Goal: Find specific page/section: Find specific page/section

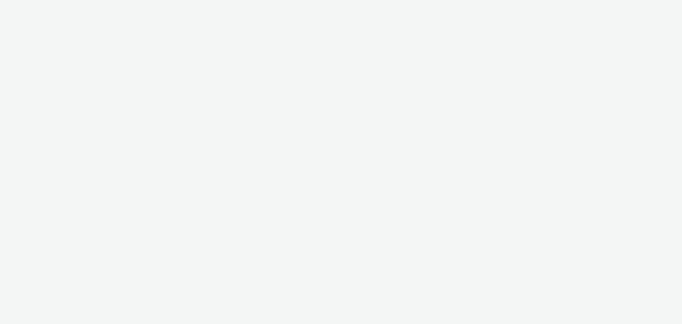
select select "a1548b1e-0fde-418e-992c-2e089afb3761"
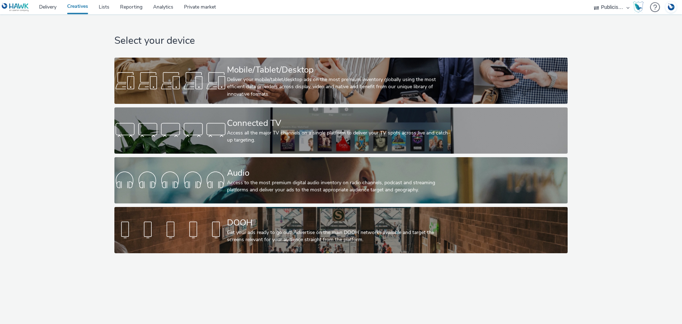
click at [604, 7] on select "Adbility media GmbH AZERION AZERION SURVEYS Broadaly comtogether Contrast Cross…" at bounding box center [611, 7] width 43 height 14
select select "c14206b5-f91a-4a47-b906-eb0b53462d55"
click at [590, 0] on select "Adbility media GmbH AZERION AZERION SURVEYS Broadaly comtogether Contrast Cross…" at bounding box center [611, 7] width 43 height 14
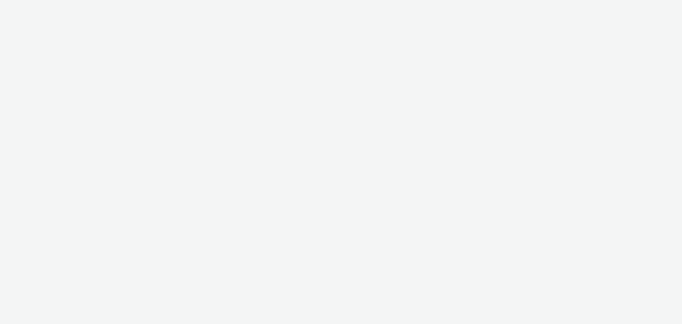
select select "c14206b5-f91a-4a47-b906-eb0b53462d55"
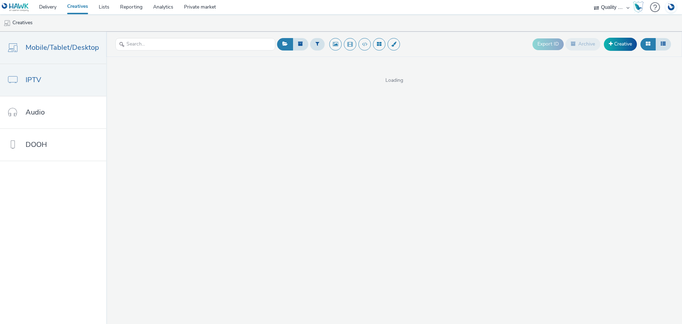
click at [61, 78] on link "IPTV" at bounding box center [53, 80] width 106 height 32
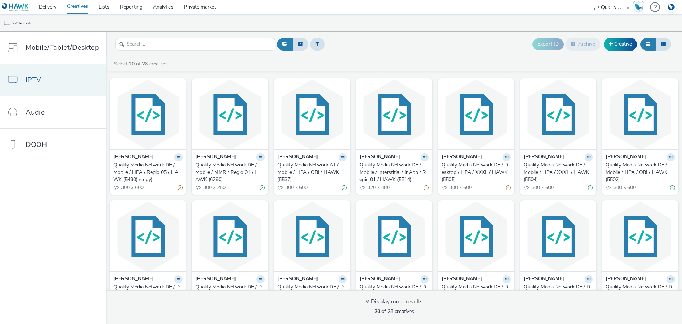
click at [44, 81] on link "IPTV" at bounding box center [53, 80] width 106 height 32
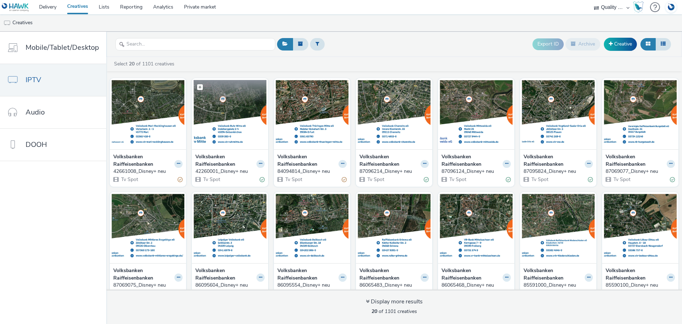
click at [232, 127] on img at bounding box center [230, 114] width 73 height 69
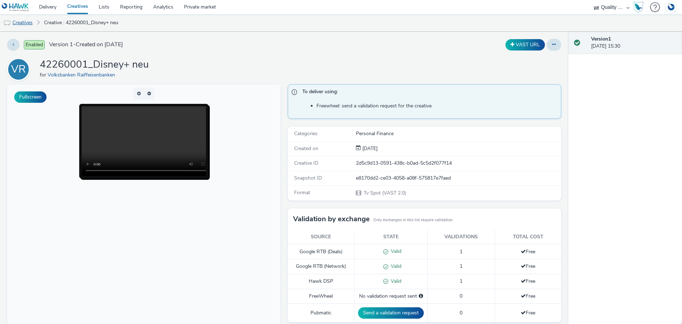
click at [29, 23] on link "Creatives" at bounding box center [18, 22] width 36 height 17
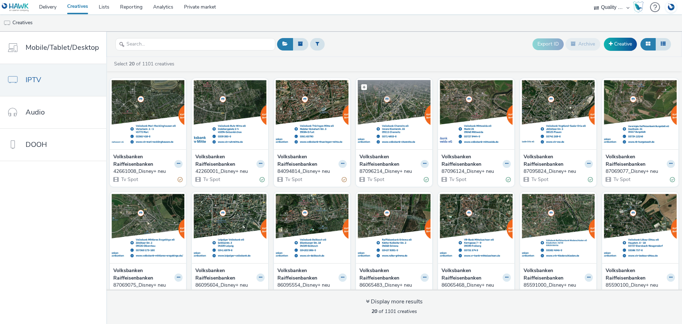
click at [394, 132] on img at bounding box center [394, 114] width 73 height 69
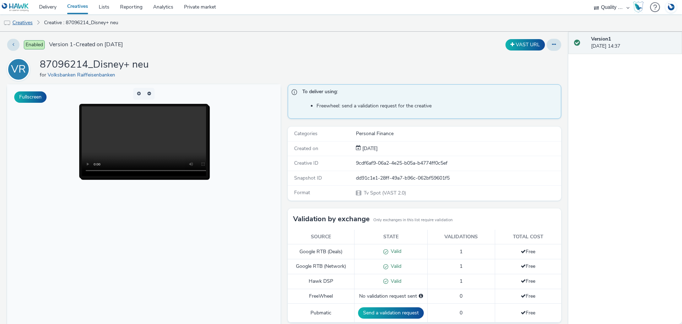
click at [28, 22] on link "Creatives" at bounding box center [18, 22] width 36 height 17
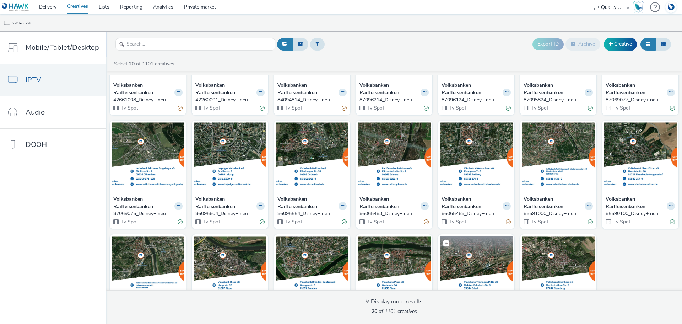
scroll to position [128, 0]
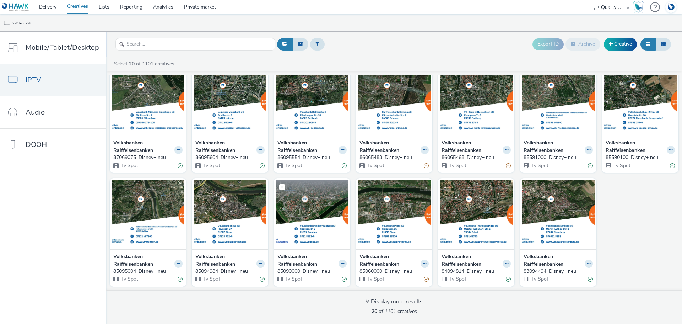
click at [309, 215] on img at bounding box center [312, 214] width 73 height 69
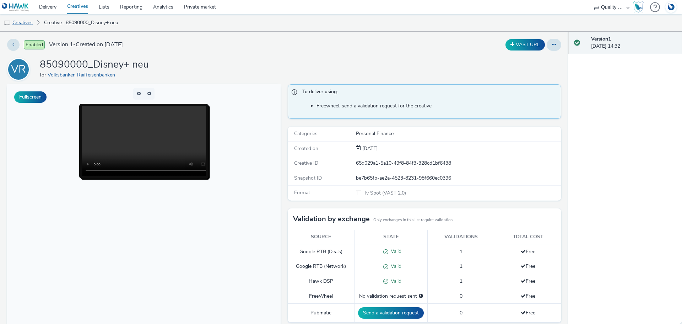
click at [33, 22] on link "Creatives" at bounding box center [18, 22] width 36 height 17
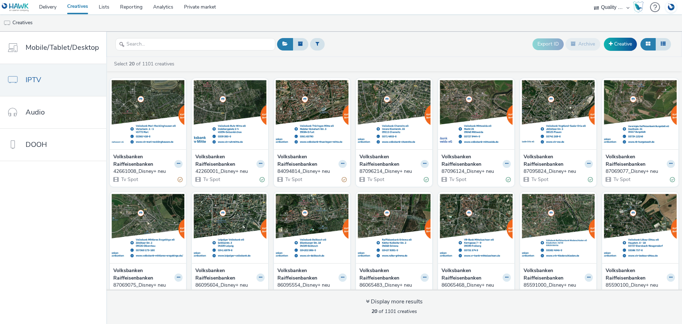
scroll to position [128, 0]
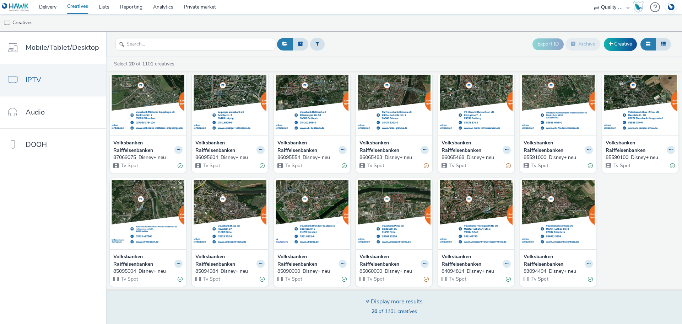
click at [398, 300] on div "Display more results" at bounding box center [394, 301] width 57 height 8
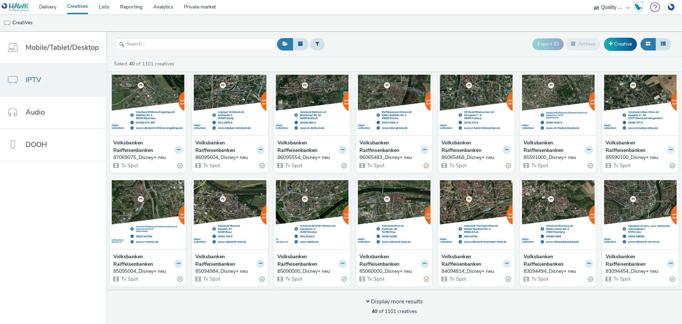
scroll to position [376, 0]
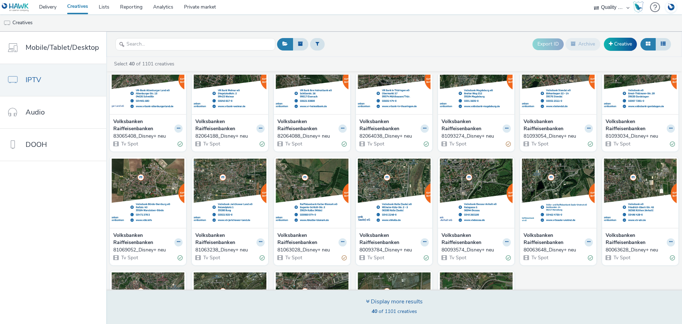
click at [412, 296] on div "Display more results 40 of 1101 creatives" at bounding box center [394, 306] width 581 height 34
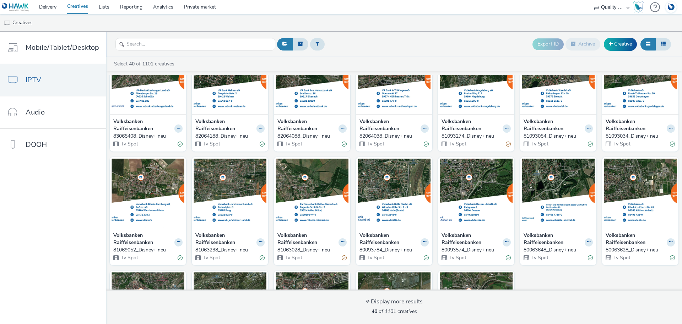
scroll to position [469, 0]
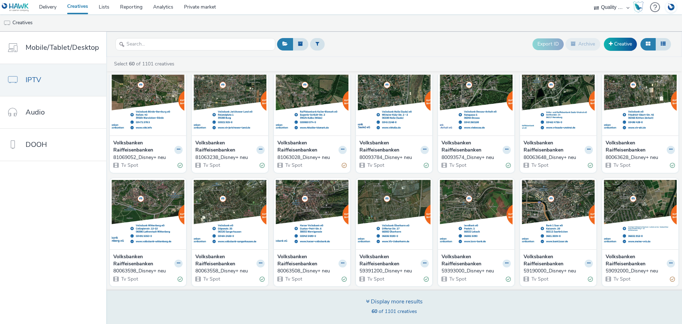
drag, startPoint x: 415, startPoint y: 301, endPoint x: 420, endPoint y: 295, distance: 7.8
click at [415, 301] on div "Display more results" at bounding box center [394, 301] width 57 height 8
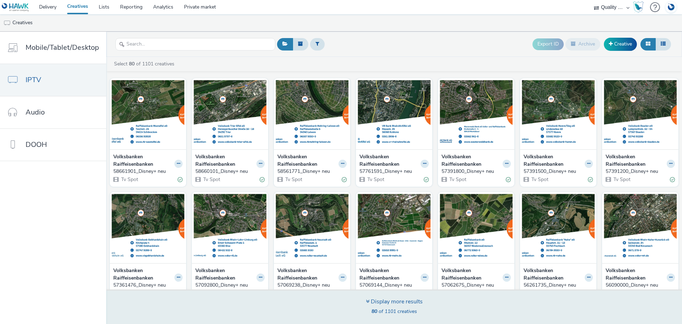
click at [413, 300] on div "Display more results" at bounding box center [394, 301] width 57 height 8
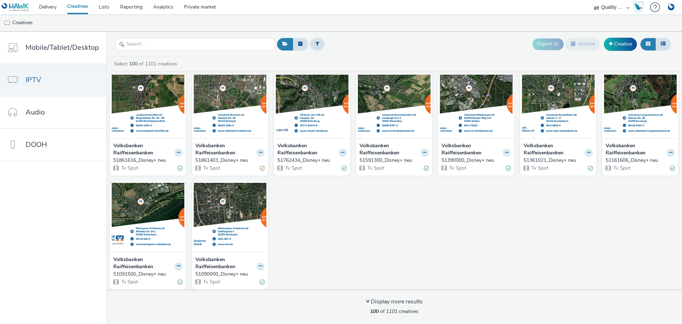
scroll to position [1491, 0]
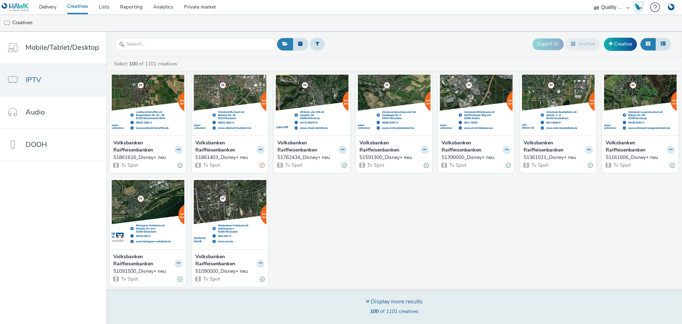
click at [403, 301] on div "Display more results" at bounding box center [394, 301] width 57 height 8
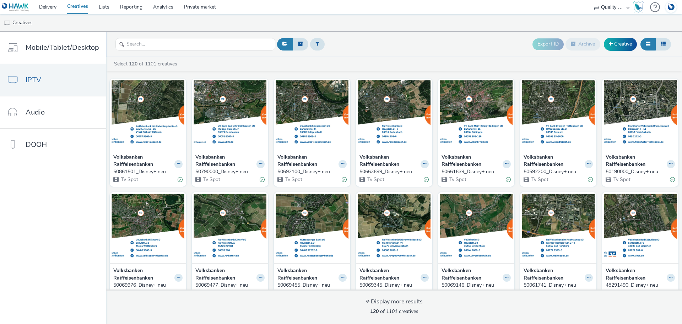
scroll to position [1832, 0]
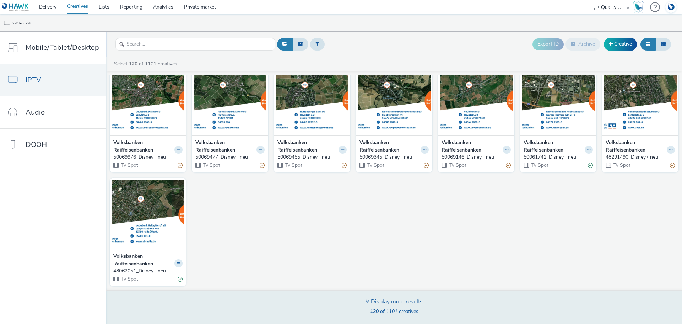
click at [413, 301] on div "Display more results" at bounding box center [394, 301] width 57 height 8
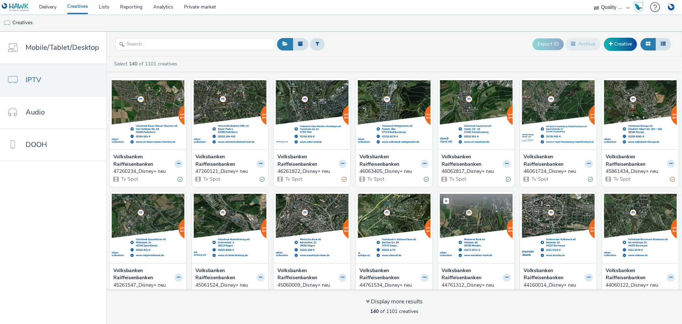
scroll to position [2059, 0]
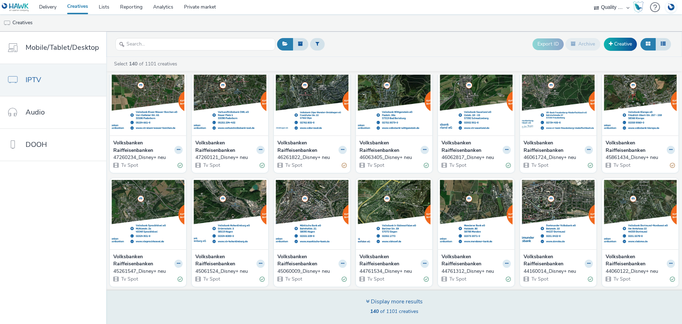
click at [395, 302] on div "Display more results" at bounding box center [394, 301] width 57 height 8
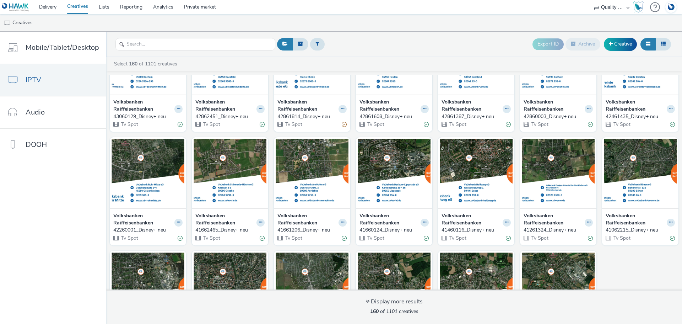
scroll to position [2400, 0]
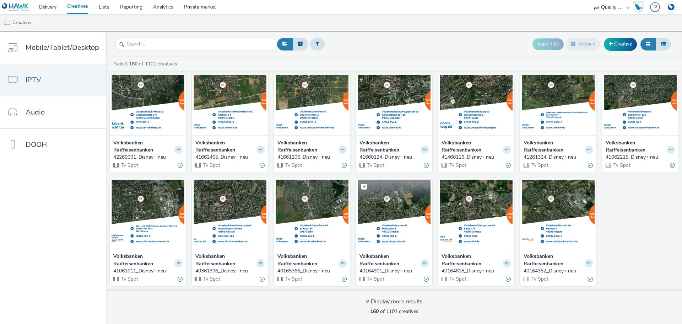
drag, startPoint x: 403, startPoint y: 299, endPoint x: 403, endPoint y: 247, distance: 52.6
click at [403, 299] on div "Display more results" at bounding box center [394, 301] width 57 height 8
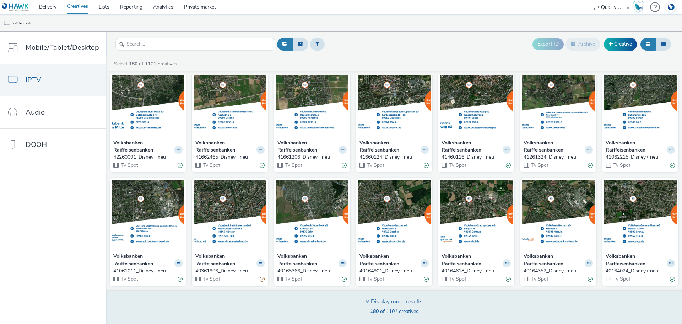
scroll to position [2578, 0]
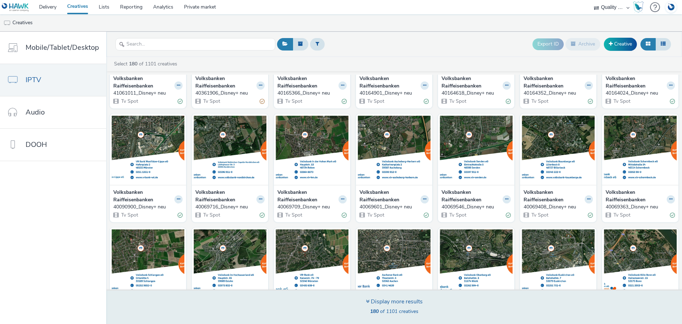
click at [406, 301] on div "Display more results" at bounding box center [394, 301] width 57 height 8
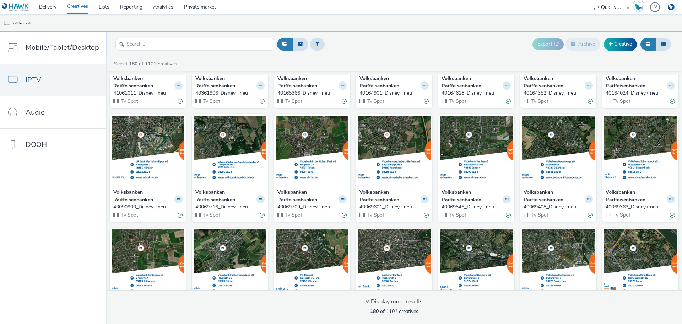
scroll to position [2741, 0]
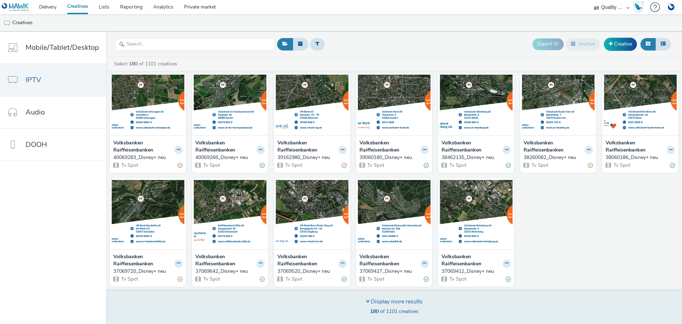
drag, startPoint x: 410, startPoint y: 302, endPoint x: 414, endPoint y: 300, distance: 4.3
click at [411, 302] on div "Display more results" at bounding box center [394, 301] width 57 height 8
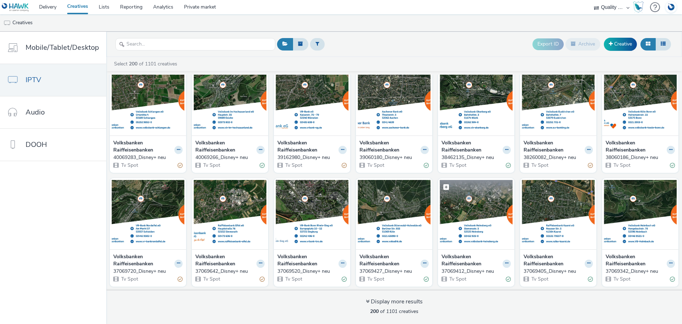
drag, startPoint x: 404, startPoint y: 301, endPoint x: 439, endPoint y: 192, distance: 114.6
click at [404, 301] on div "Display more results" at bounding box center [394, 301] width 57 height 8
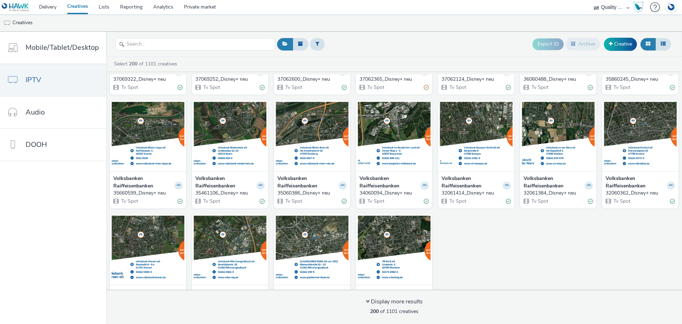
scroll to position [3082, 0]
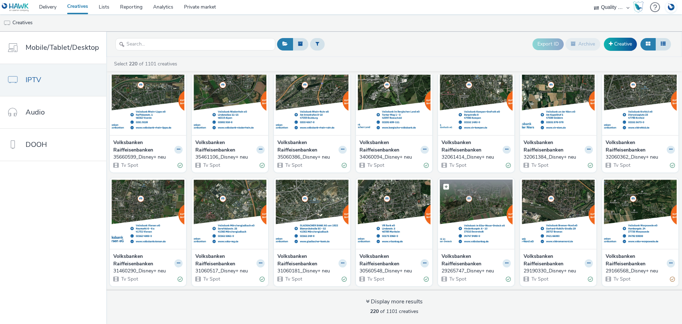
drag, startPoint x: 409, startPoint y: 302, endPoint x: 468, endPoint y: 221, distance: 99.6
click at [409, 301] on div "Display more results" at bounding box center [394, 301] width 57 height 8
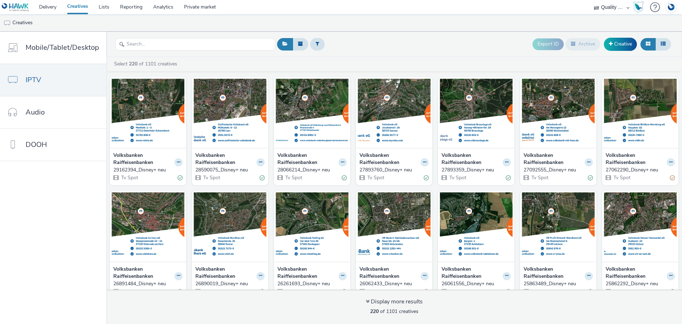
scroll to position [3423, 0]
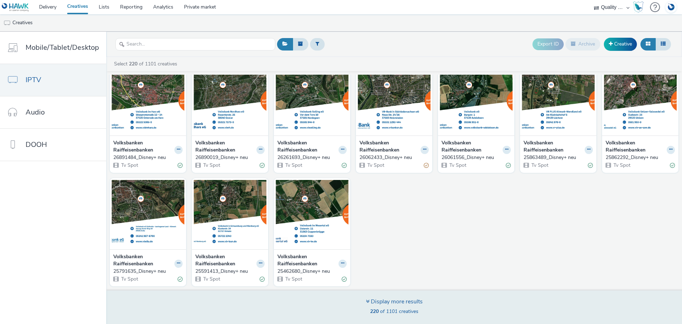
click at [399, 302] on div "Display more results" at bounding box center [394, 301] width 57 height 8
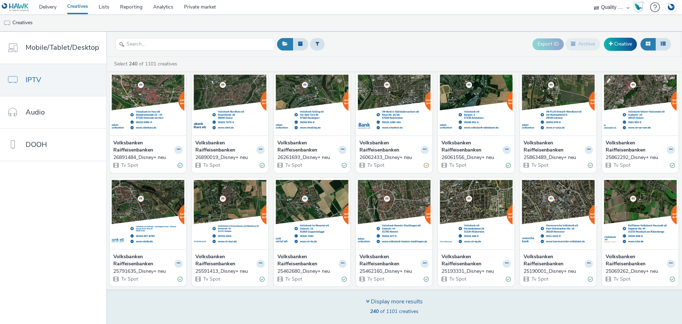
click at [372, 300] on div "Display more results" at bounding box center [394, 301] width 57 height 8
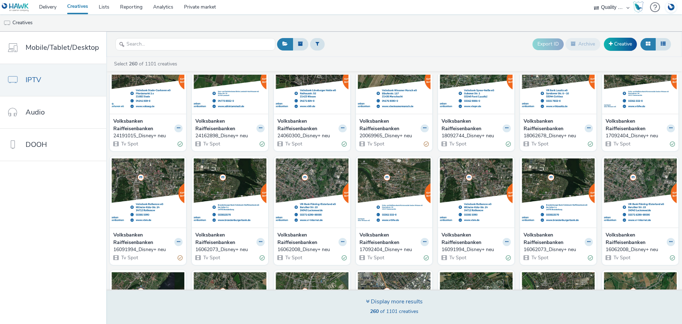
scroll to position [3764, 0]
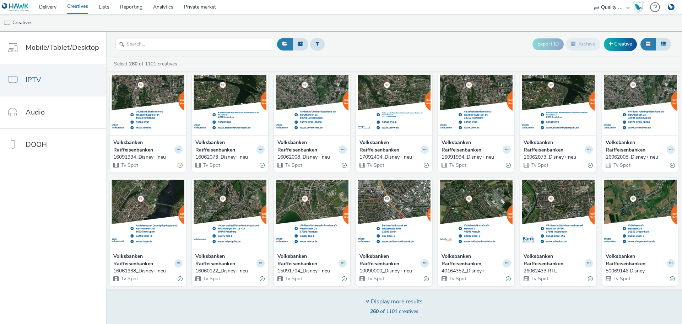
click at [397, 302] on div "Display more results" at bounding box center [394, 301] width 57 height 8
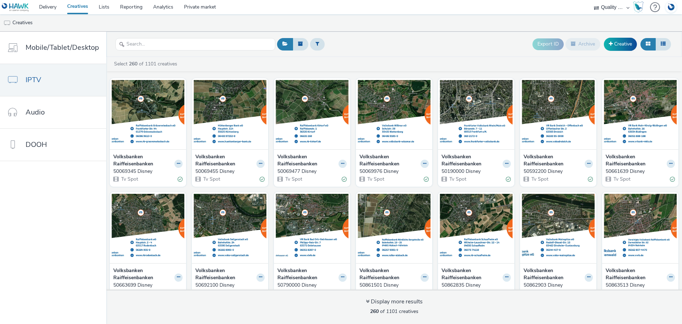
scroll to position [4104, 0]
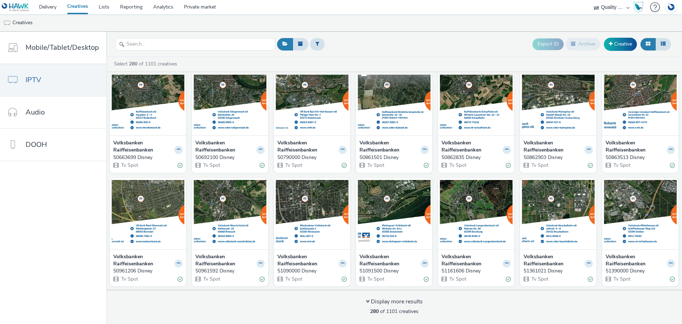
drag, startPoint x: 393, startPoint y: 103, endPoint x: 387, endPoint y: 118, distance: 15.9
click at [387, 118] on img at bounding box center [394, 100] width 73 height 69
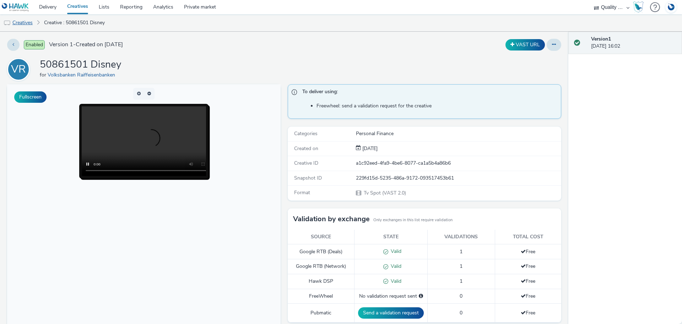
drag, startPoint x: 30, startPoint y: 21, endPoint x: 35, endPoint y: 28, distance: 8.7
click at [30, 21] on link "Creatives" at bounding box center [18, 22] width 36 height 17
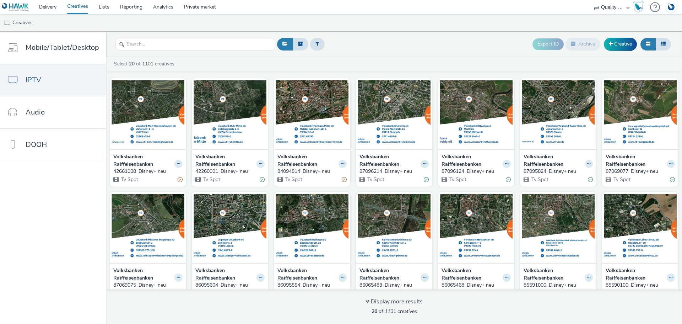
scroll to position [128, 0]
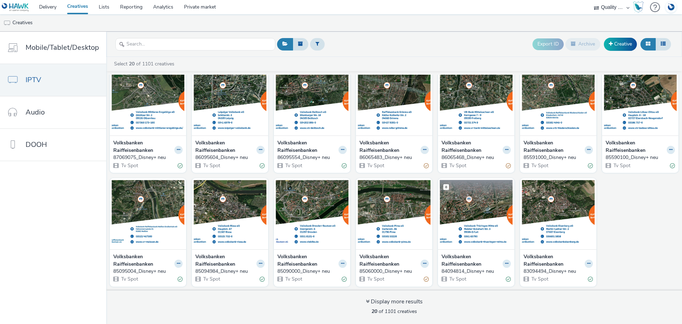
click at [471, 234] on img at bounding box center [476, 214] width 73 height 69
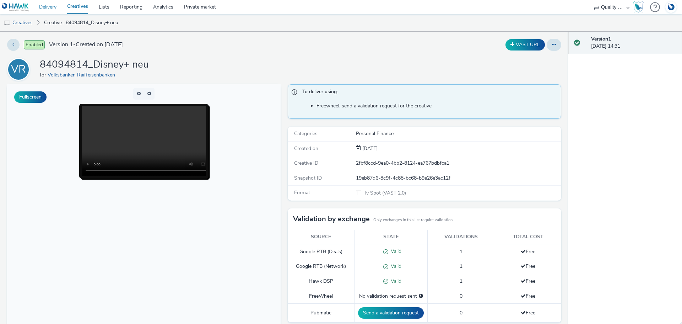
click at [50, 7] on link "Delivery" at bounding box center [48, 7] width 28 height 14
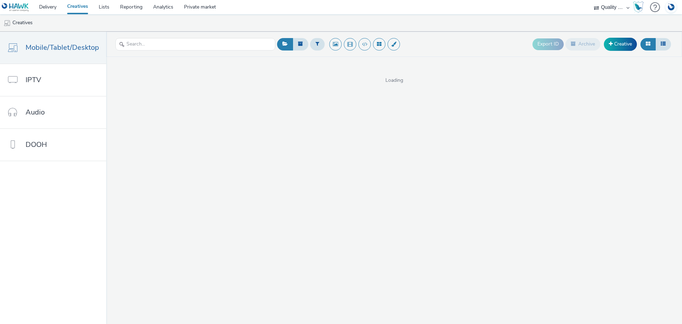
select select "c14206b5-f91a-4a47-b906-eb0b53462d55"
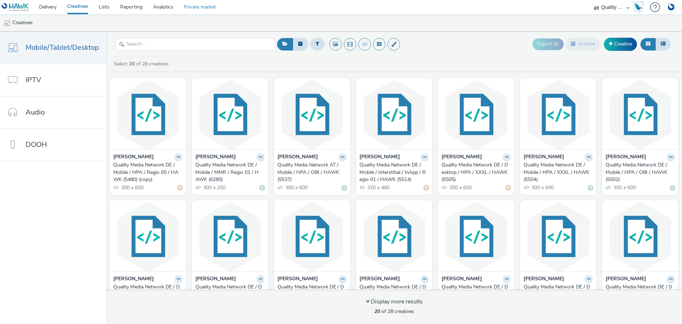
click at [201, 9] on link "Private market" at bounding box center [200, 7] width 43 height 14
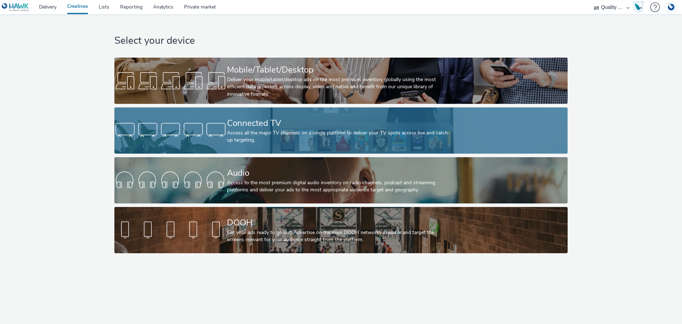
click at [298, 132] on div "Access all the major TV channels on a single platform to deliver your TV spots …" at bounding box center [339, 136] width 225 height 15
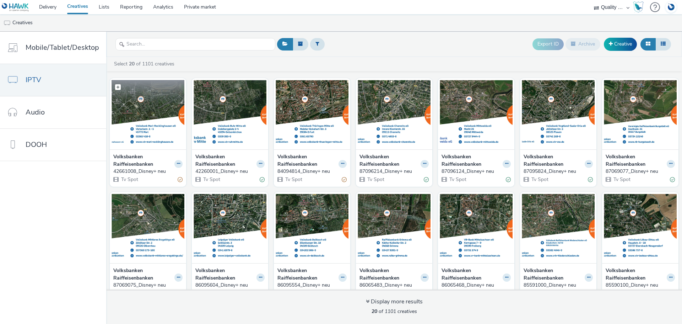
click at [154, 130] on img at bounding box center [148, 114] width 73 height 69
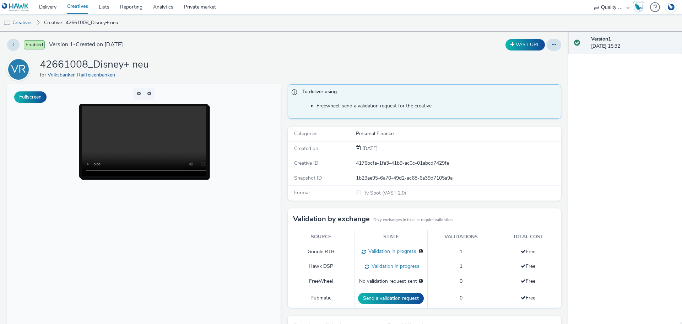
click at [612, 10] on select "Adbility media GmbH AZERION AZERION SURVEYS Broadaly comtogether Contrast Cross…" at bounding box center [611, 7] width 43 height 14
select select "a1548b1e-0fde-418e-992c-2e089afb3761"
click at [590, 0] on select "Adbility media GmbH AZERION AZERION SURVEYS Broadaly comtogether Contrast Cross…" at bounding box center [611, 7] width 43 height 14
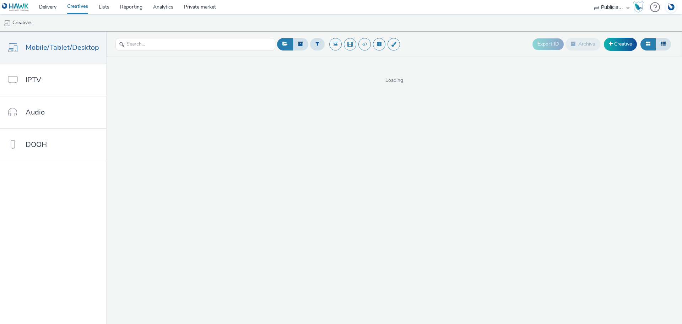
select select "a1548b1e-0fde-418e-992c-2e089afb3761"
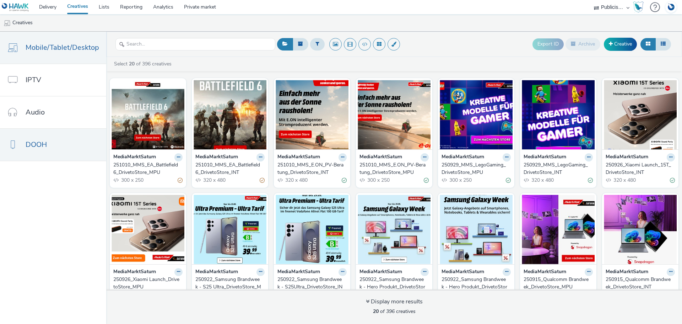
click at [42, 150] on link "DOOH" at bounding box center [53, 145] width 106 height 32
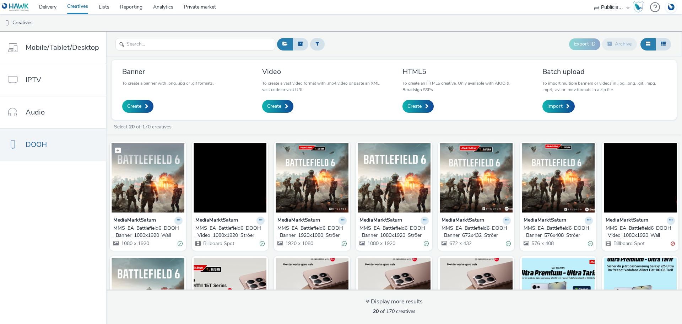
click at [156, 187] on img at bounding box center [148, 177] width 73 height 69
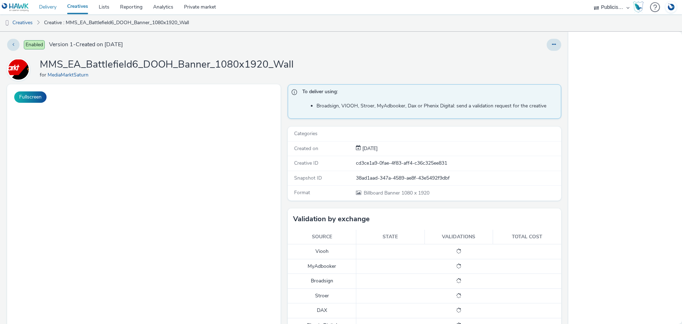
click at [54, 7] on link "Delivery" at bounding box center [48, 7] width 28 height 14
